Goal: Information Seeking & Learning: Learn about a topic

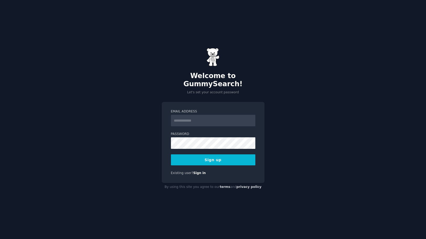
click at [201, 116] on input "Email Address" at bounding box center [213, 121] width 84 height 12
type input "**********"
click at [210, 158] on button "Sign up" at bounding box center [213, 159] width 84 height 11
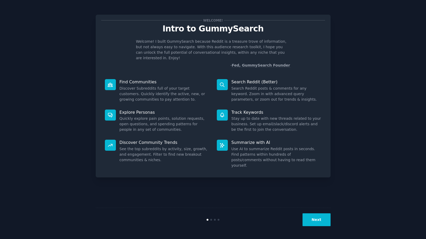
click at [320, 219] on button "Next" at bounding box center [317, 219] width 28 height 13
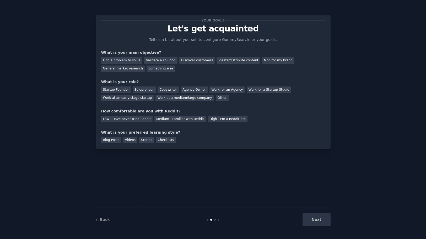
click at [324, 222] on div "Next" at bounding box center [291, 219] width 78 height 13
click at [321, 218] on div "Next" at bounding box center [291, 219] width 78 height 13
click at [126, 61] on div "Find a problem to solve" at bounding box center [121, 60] width 41 height 7
click at [156, 59] on div "Validate a solution" at bounding box center [160, 60] width 33 height 7
click at [126, 61] on div "Find a problem to solve" at bounding box center [121, 60] width 41 height 7
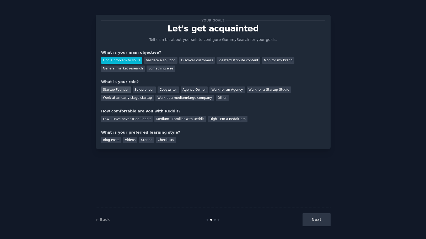
click at [124, 90] on div "Startup Founder" at bounding box center [116, 90] width 30 height 7
click at [144, 88] on div "Solopreneur" at bounding box center [144, 90] width 23 height 7
click at [133, 121] on div "Low - Have never tried Reddit" at bounding box center [126, 119] width 51 height 7
click at [132, 141] on div "Videos" at bounding box center [130, 140] width 14 height 7
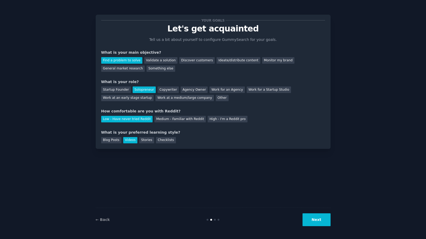
click at [325, 223] on button "Next" at bounding box center [317, 219] width 28 height 13
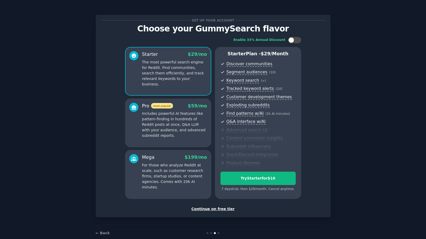
click at [224, 211] on div "Continue on free tier" at bounding box center [213, 209] width 224 height 6
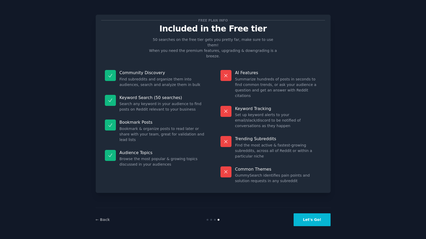
click at [326, 221] on button "Let's Go!" at bounding box center [312, 219] width 37 height 13
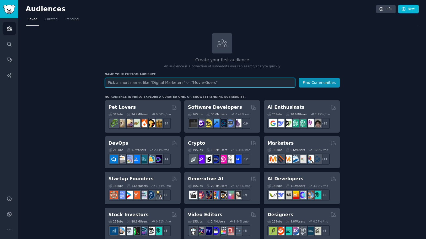
click at [134, 82] on input "text" at bounding box center [200, 83] width 190 height 10
click at [299, 78] on button "Find Communities" at bounding box center [319, 83] width 41 height 10
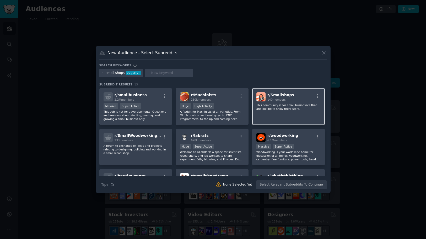
click at [294, 104] on p "This community is for small businesses that are looking to show there store." at bounding box center [288, 106] width 64 height 7
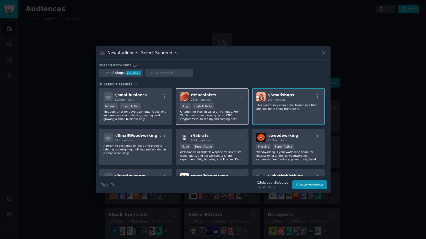
click at [203, 97] on span "r/ Machinists" at bounding box center [203, 95] width 25 height 4
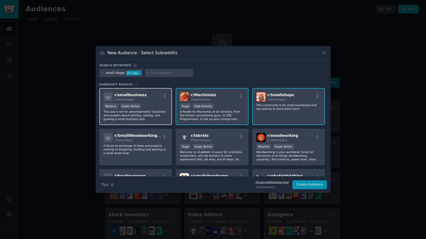
click at [143, 98] on div "r/ smallbusiness 2.2M members" at bounding box center [136, 96] width 64 height 9
click at [150, 98] on div "r/ smallbusiness 2.2M members" at bounding box center [136, 96] width 64 height 9
click at [199, 101] on div "250k members" at bounding box center [203, 100] width 25 height 4
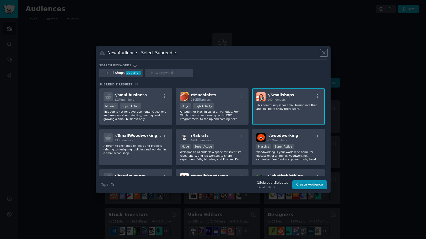
click at [324, 52] on icon at bounding box center [324, 53] width 6 height 6
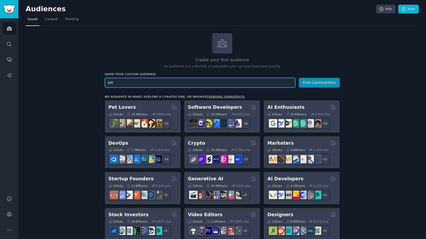
type input "s"
type input "sell control"
click at [299, 78] on button "Find Communities" at bounding box center [319, 83] width 41 height 10
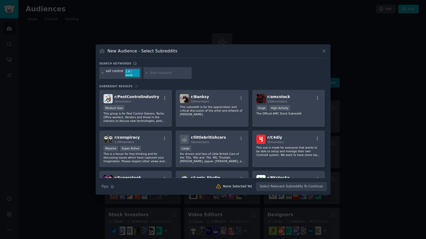
click at [103, 73] on icon at bounding box center [102, 73] width 3 height 3
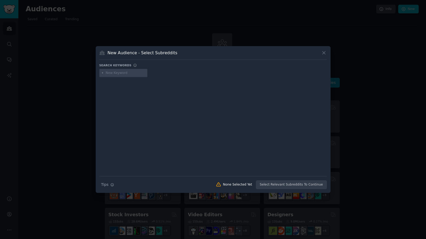
click at [112, 73] on input "text" at bounding box center [126, 73] width 40 height 5
type input "controle de vendas"
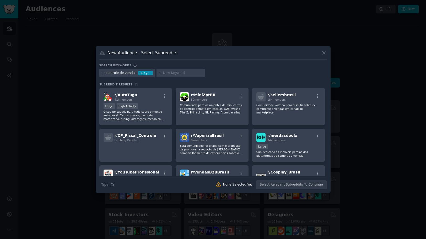
click at [65, 67] on div at bounding box center [213, 119] width 426 height 239
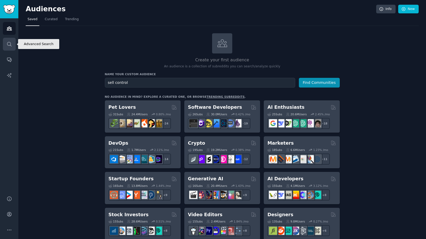
click at [8, 46] on icon "Sidebar" at bounding box center [10, 44] width 6 height 6
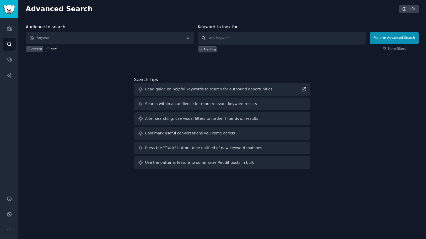
click at [255, 37] on input "text" at bounding box center [282, 38] width 168 height 13
type input "I will love if someone build this"
click button "Perform Advanced Search" at bounding box center [394, 38] width 49 height 12
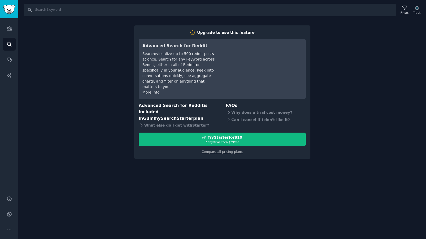
click at [332, 52] on div "Search Filters Track Upgrade to use this feature Advanced Search for Reddit Sea…" at bounding box center [222, 119] width 408 height 239
click at [111, 55] on div "Search Filters Track Upgrade to use this feature Advanced Search for Reddit Sea…" at bounding box center [222, 119] width 408 height 239
click at [101, 56] on div "Search Filters Track Upgrade to use this feature Advanced Search for Reddit Sea…" at bounding box center [222, 119] width 408 height 239
click at [7, 44] on icon "Sidebar" at bounding box center [10, 44] width 6 height 6
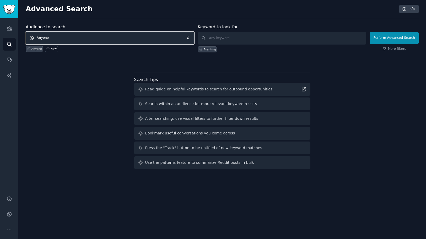
click at [105, 38] on span "Anyone" at bounding box center [110, 38] width 168 height 12
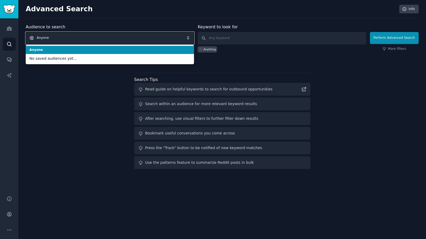
click at [106, 37] on span "Anyone" at bounding box center [110, 38] width 168 height 12
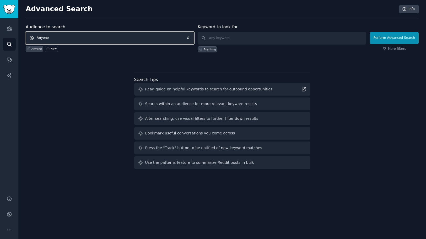
click at [106, 37] on span "Anyone" at bounding box center [110, 38] width 168 height 12
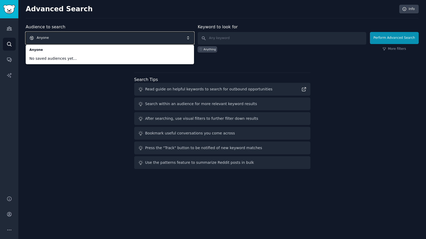
drag, startPoint x: 116, startPoint y: 34, endPoint x: 130, endPoint y: 31, distance: 13.4
click at [117, 34] on span "Anyone" at bounding box center [110, 38] width 168 height 12
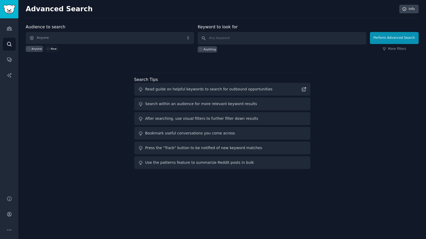
click at [233, 32] on div "Keyword to look for Anything" at bounding box center [282, 38] width 168 height 29
click at [253, 36] on input "text" at bounding box center [282, 38] width 168 height 13
type input "e"
type input "sell"
click button "Perform Advanced Search" at bounding box center [394, 38] width 49 height 12
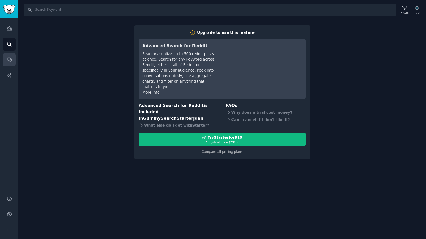
click at [11, 65] on link "Conversations" at bounding box center [9, 59] width 13 height 13
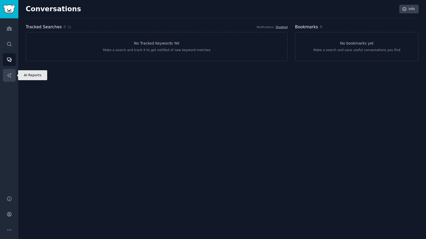
click at [10, 76] on icon "Sidebar" at bounding box center [10, 76] width 6 height 6
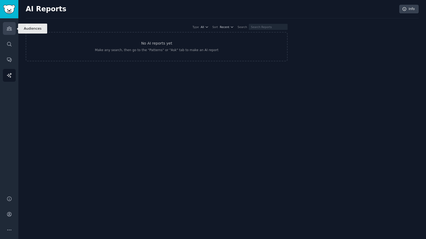
click at [10, 33] on link "Audiences" at bounding box center [9, 28] width 13 height 13
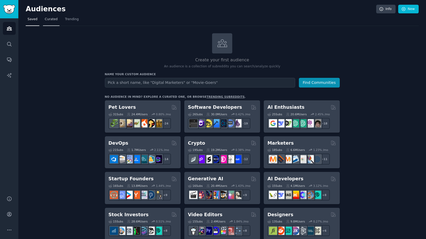
click at [48, 20] on span "Curated" at bounding box center [51, 19] width 13 height 5
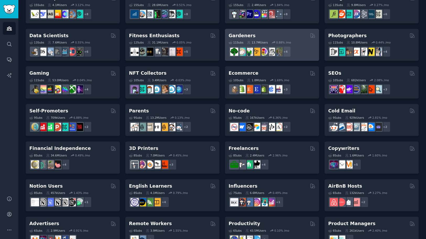
scroll to position [180, 0]
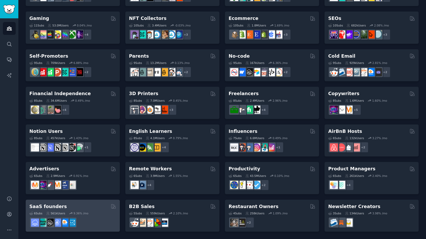
click at [83, 204] on div "SaaS founders" at bounding box center [72, 206] width 87 height 7
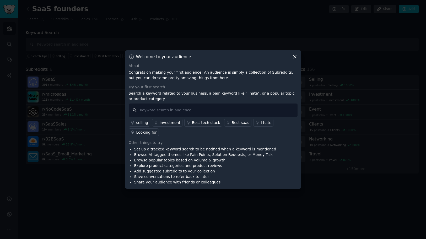
click at [216, 109] on input "text" at bounding box center [213, 110] width 169 height 13
type input "I will love if someone build this"
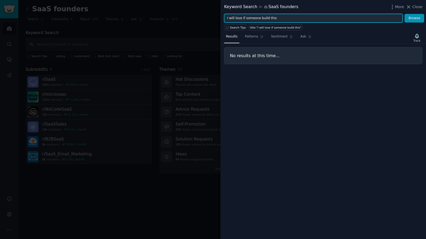
click at [283, 18] on input "I will love if someone build this" at bounding box center [313, 18] width 179 height 9
type input "someone build this"
click at [405, 14] on button "Browse" at bounding box center [415, 18] width 20 height 9
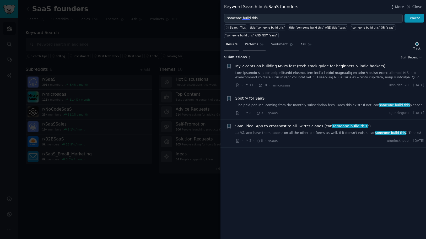
click at [253, 46] on span "Patterns" at bounding box center [251, 44] width 13 height 5
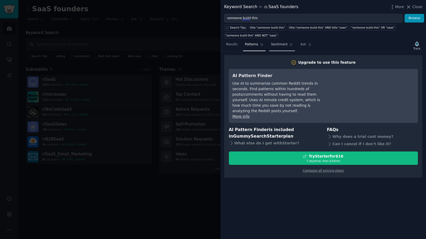
click at [272, 45] on span "Sentiment" at bounding box center [279, 44] width 17 height 5
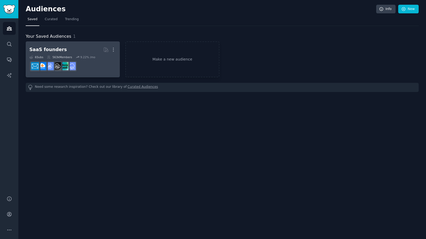
click at [58, 54] on h2 "SaaS founders More" at bounding box center [72, 49] width 87 height 9
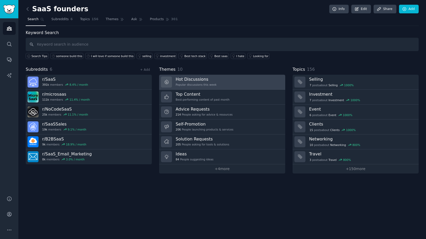
click at [245, 77] on link "Hot Discussions Popular discussions this week" at bounding box center [222, 82] width 126 height 15
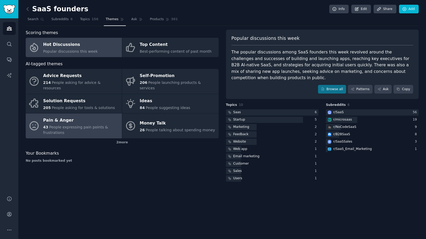
click at [86, 118] on div "Pain & Anger" at bounding box center [81, 120] width 76 height 8
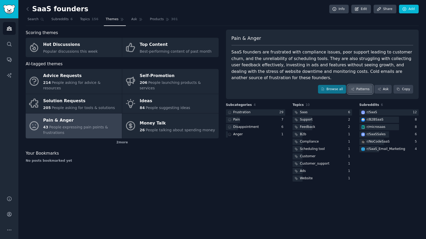
click at [361, 92] on link "Patterns" at bounding box center [360, 89] width 25 height 9
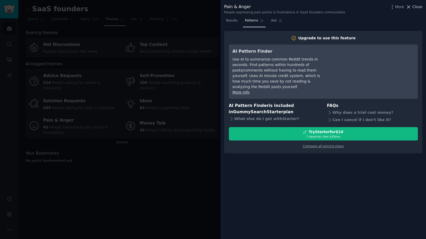
click at [415, 8] on span "Close" at bounding box center [417, 7] width 10 height 6
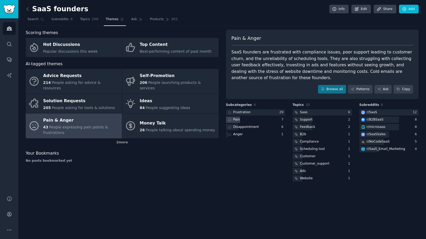
click at [245, 118] on div "Pain" at bounding box center [256, 120] width 60 height 7
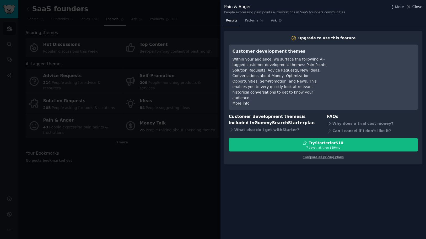
click at [417, 8] on span "Close" at bounding box center [417, 7] width 10 height 6
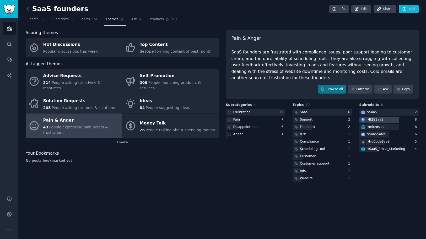
click at [385, 119] on div at bounding box center [379, 120] width 40 height 7
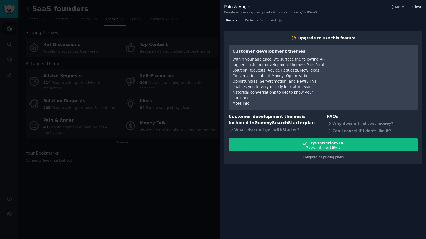
click at [420, 7] on span "Close" at bounding box center [417, 7] width 10 height 6
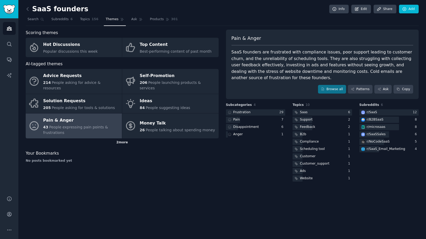
click at [126, 138] on div "2 more" at bounding box center [122, 142] width 193 height 8
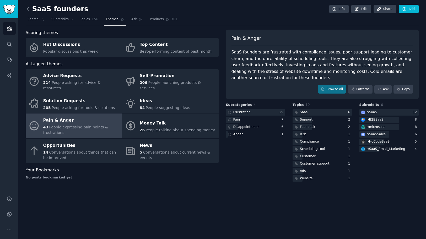
click at [28, 10] on icon at bounding box center [28, 8] width 2 height 3
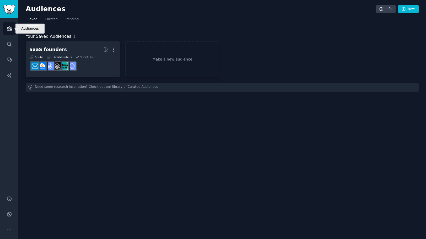
click at [12, 27] on link "Audiences" at bounding box center [9, 28] width 13 height 13
click at [10, 29] on icon "Sidebar" at bounding box center [9, 29] width 5 height 4
click at [159, 56] on link "Make a new audience" at bounding box center [172, 59] width 94 height 36
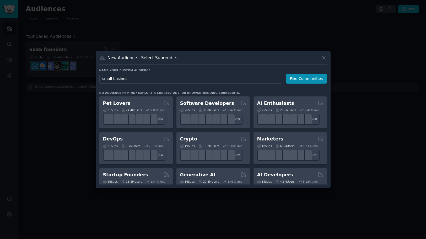
type input "small business"
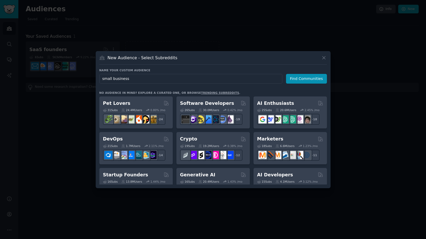
click button "Find Communities" at bounding box center [306, 79] width 41 height 10
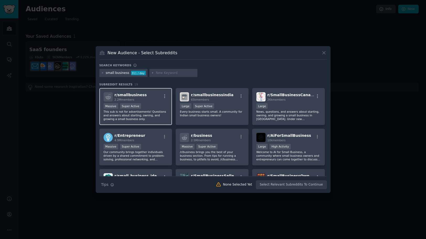
click at [121, 112] on p "This sub is not for advertisements! Questions and answers about starting, ownin…" at bounding box center [136, 115] width 64 height 11
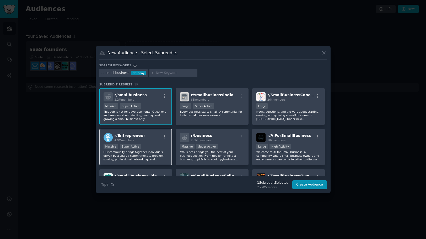
click at [133, 135] on span "r/ Entrepreneur" at bounding box center [130, 135] width 31 height 4
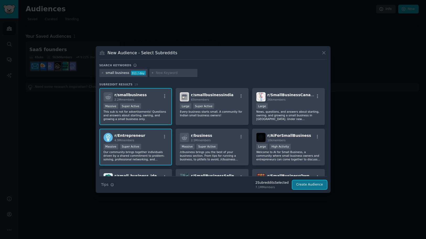
click at [314, 188] on button "Create Audience" at bounding box center [309, 184] width 35 height 9
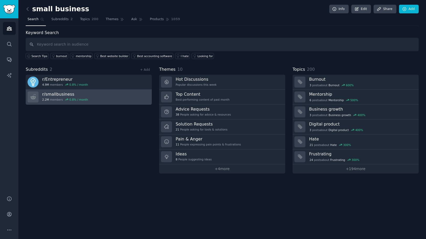
click at [117, 94] on link "r/ smallbusiness 2.2M members 0.8 % / month" at bounding box center [89, 97] width 126 height 15
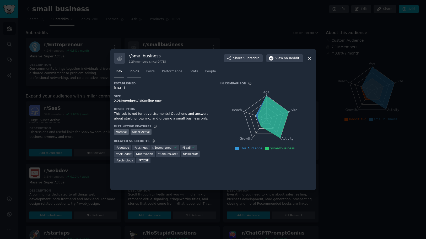
click at [139, 73] on link "Topics" at bounding box center [133, 72] width 13 height 11
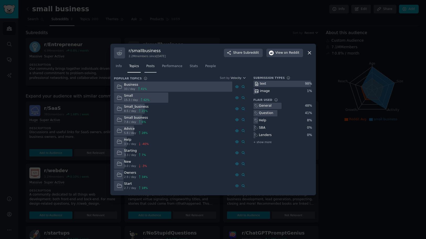
click at [148, 68] on span "Posts" at bounding box center [150, 66] width 8 height 5
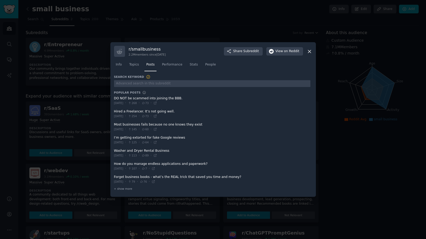
click at [165, 112] on span at bounding box center [212, 113] width 196 height 13
click at [161, 112] on span at bounding box center [212, 113] width 196 height 13
click at [123, 117] on span "Thu 04/09/2025" at bounding box center [118, 116] width 9 height 4
click at [157, 116] on icon at bounding box center [155, 116] width 4 height 4
